Goal: Information Seeking & Learning: Learn about a topic

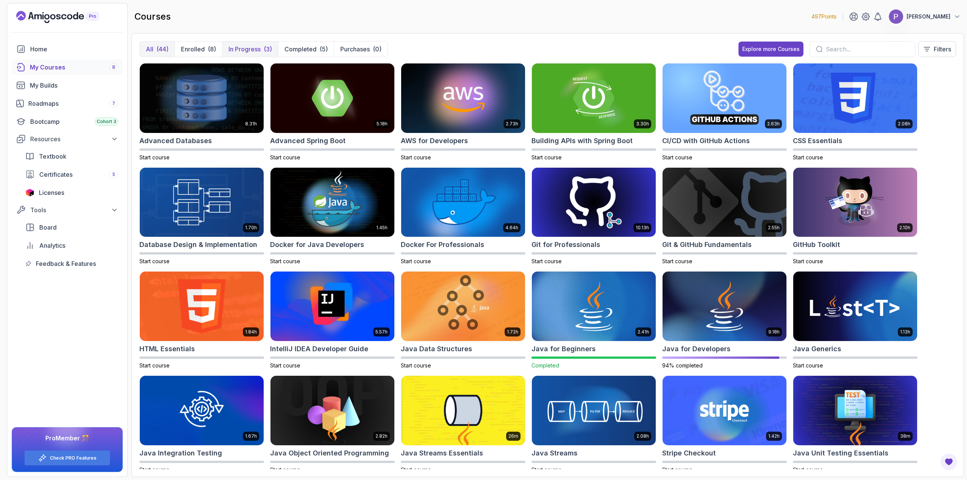
click at [260, 53] on p "In Progress" at bounding box center [245, 49] width 32 height 9
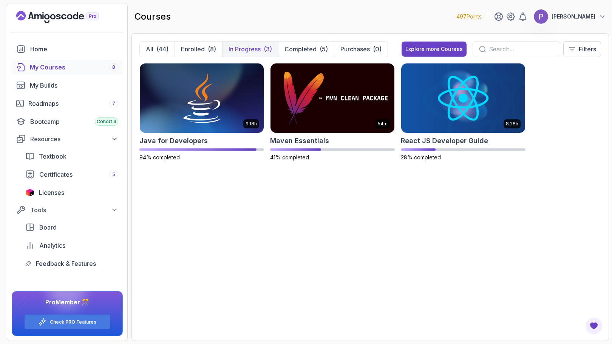
click at [51, 70] on div "My Courses 8" at bounding box center [74, 67] width 88 height 9
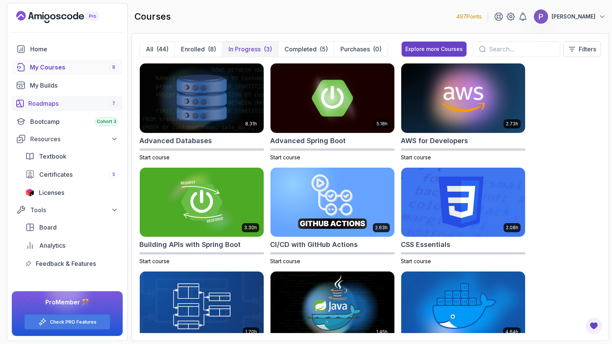
click at [61, 102] on div "Roadmaps 7" at bounding box center [73, 103] width 90 height 9
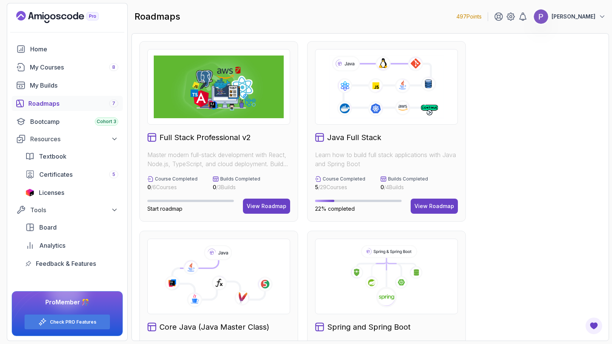
click at [383, 277] on icon at bounding box center [386, 276] width 130 height 63
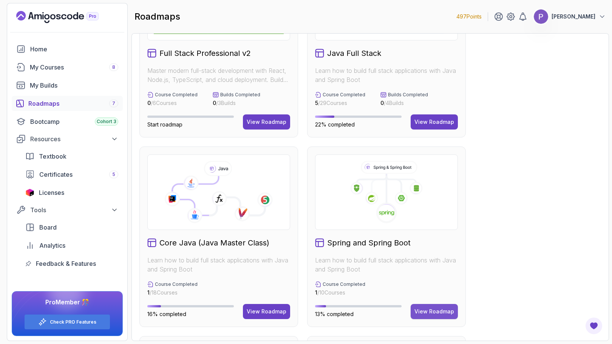
click at [436, 315] on div "View Roadmap" at bounding box center [434, 312] width 40 height 8
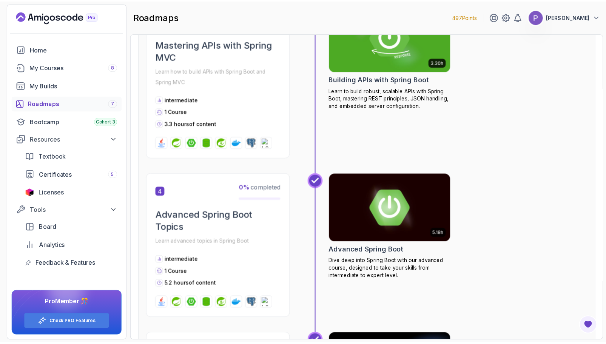
scroll to position [524, 0]
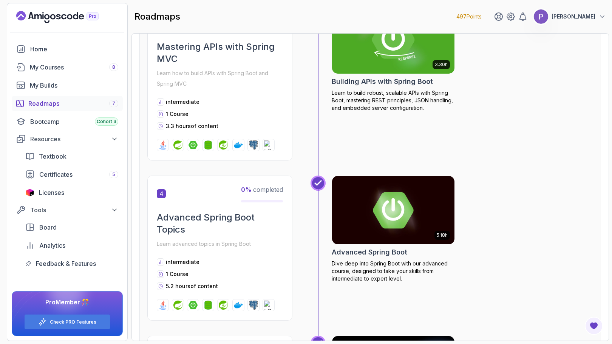
click at [398, 60] on img at bounding box center [393, 39] width 128 height 72
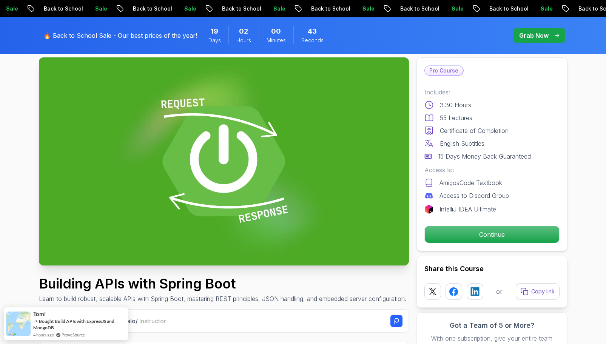
scroll to position [39, 0]
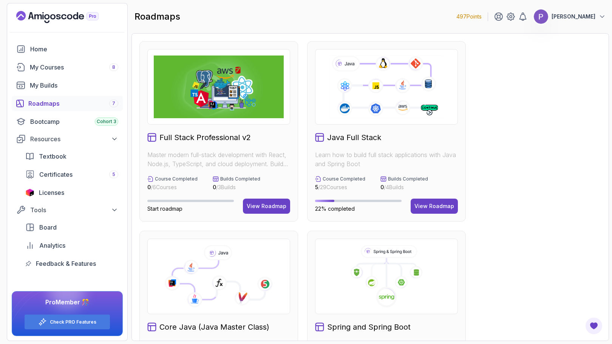
scroll to position [57, 0]
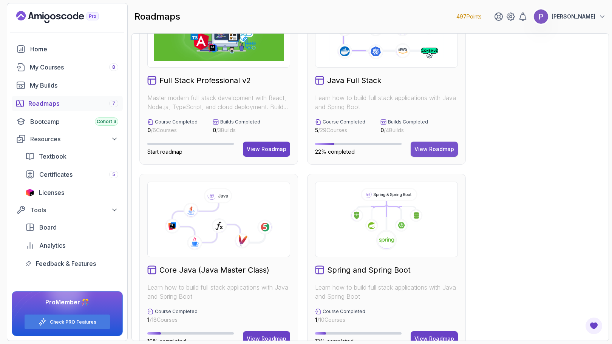
click at [429, 144] on button "View Roadmap" at bounding box center [434, 149] width 47 height 15
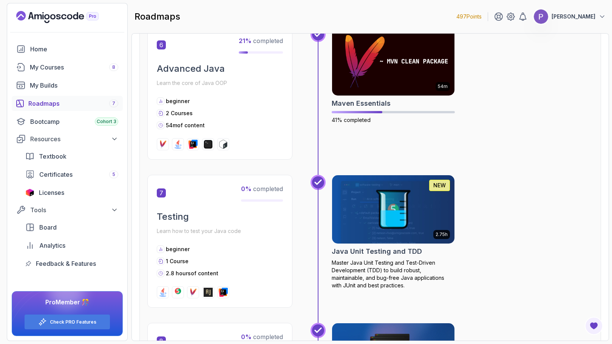
scroll to position [997, 0]
click at [411, 206] on img at bounding box center [393, 209] width 128 height 72
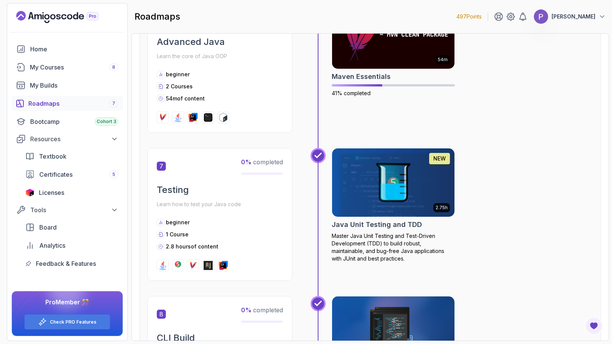
scroll to position [1024, 0]
click at [392, 187] on img at bounding box center [393, 182] width 128 height 72
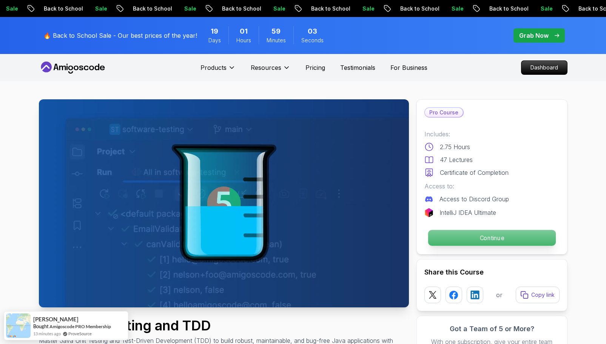
click at [471, 241] on p "Continue" at bounding box center [492, 238] width 128 height 16
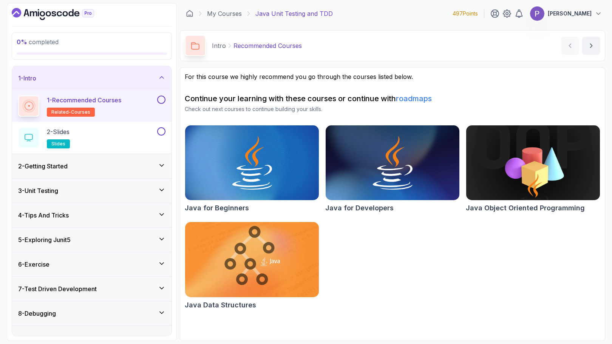
click at [498, 157] on img at bounding box center [533, 163] width 141 height 79
click at [267, 261] on img at bounding box center [252, 259] width 141 height 79
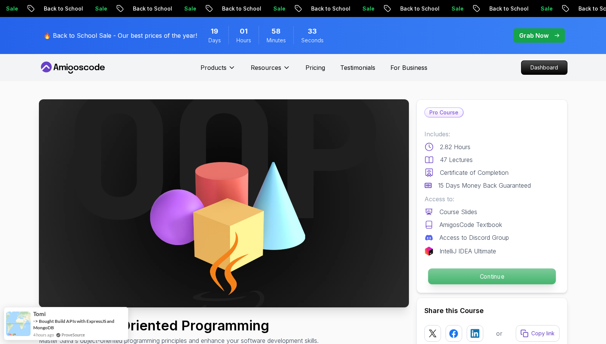
click at [482, 278] on p "Continue" at bounding box center [492, 277] width 128 height 16
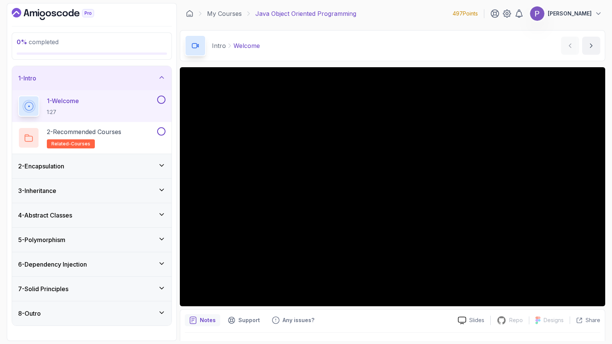
scroll to position [18, 0]
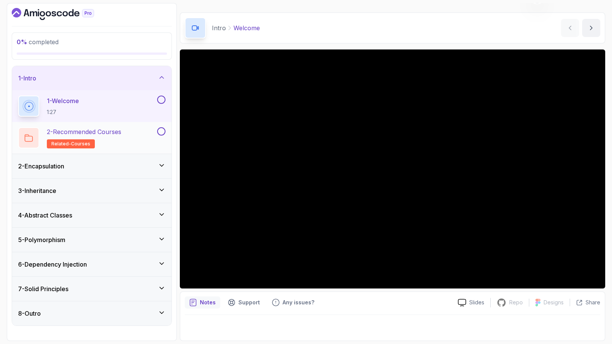
click at [131, 135] on div "2 - Recommended Courses related-courses" at bounding box center [87, 137] width 138 height 21
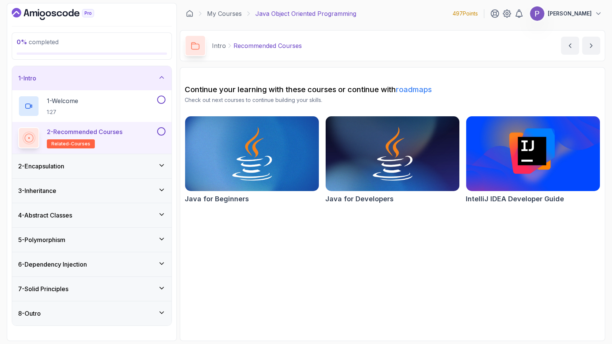
click at [73, 165] on div "2 - Encapsulation" at bounding box center [91, 166] width 147 height 9
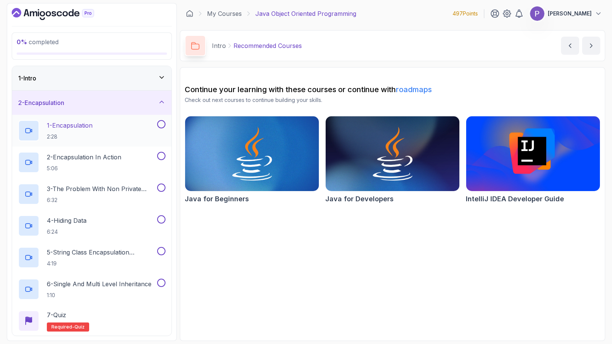
click at [110, 130] on div "1 - Encapsulation 2:28" at bounding box center [87, 130] width 138 height 21
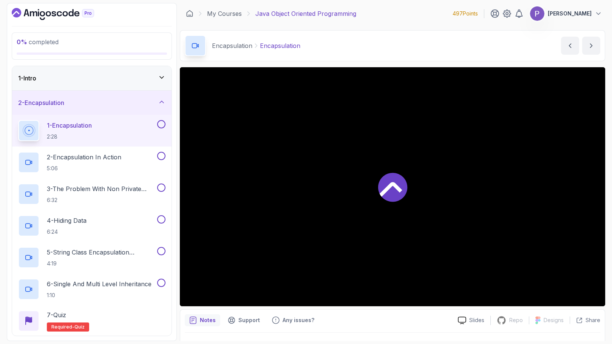
scroll to position [18, 0]
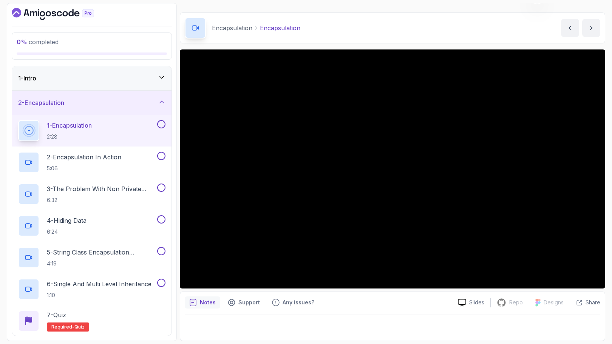
click at [120, 75] on div "1 - Intro" at bounding box center [91, 78] width 147 height 9
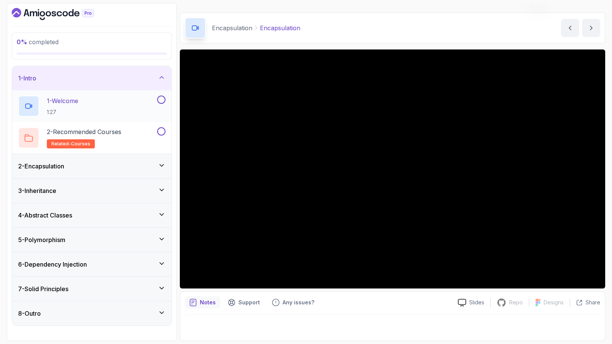
click at [120, 106] on div "1 - Welcome 1:27" at bounding box center [87, 106] width 138 height 21
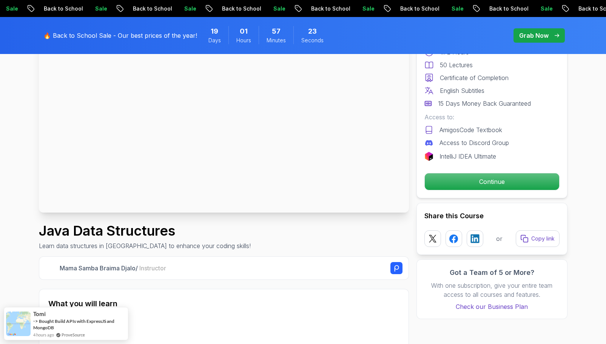
scroll to position [111, 0]
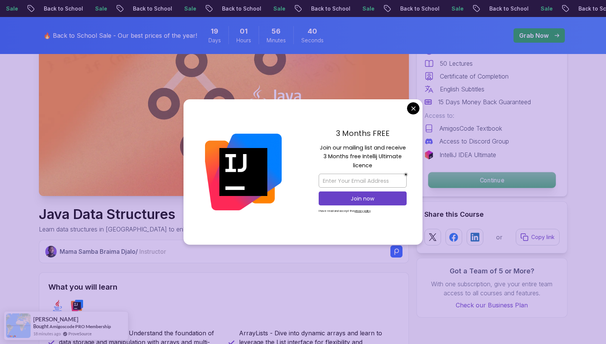
click at [487, 180] on p "Continue" at bounding box center [492, 180] width 128 height 16
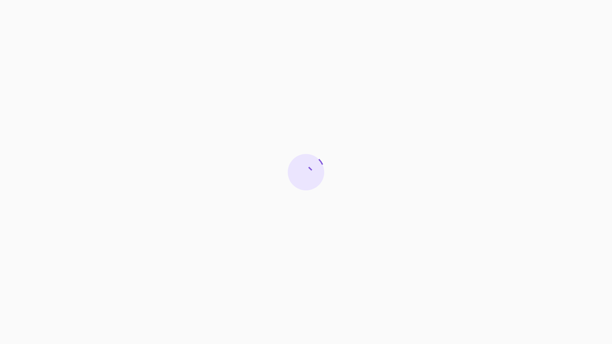
click at [413, 108] on html at bounding box center [306, 172] width 612 height 344
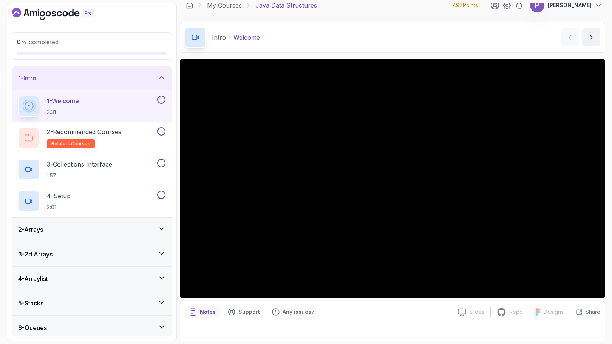
scroll to position [7, 0]
